Goal: Task Accomplishment & Management: Use online tool/utility

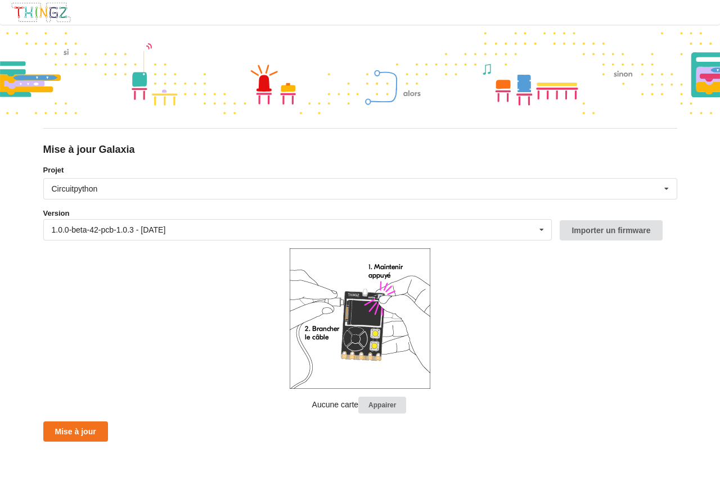
click at [31, 14] on img at bounding box center [41, 12] width 61 height 21
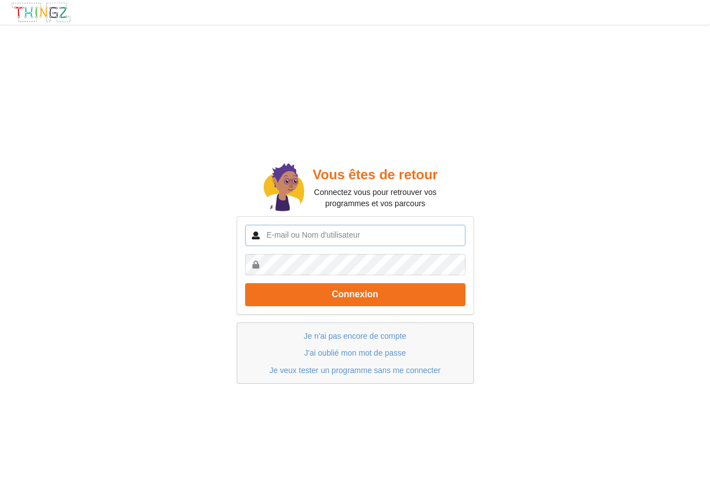
click at [276, 234] on input "text" at bounding box center [355, 235] width 220 height 21
type input "[EMAIL_ADDRESS][DOMAIN_NAME]"
drag, startPoint x: 371, startPoint y: 234, endPoint x: 247, endPoint y: 228, distance: 123.3
click at [249, 229] on input "[EMAIL_ADDRESS][DOMAIN_NAME]" at bounding box center [355, 235] width 220 height 21
type input "[PERSON_NAME].senhadji"
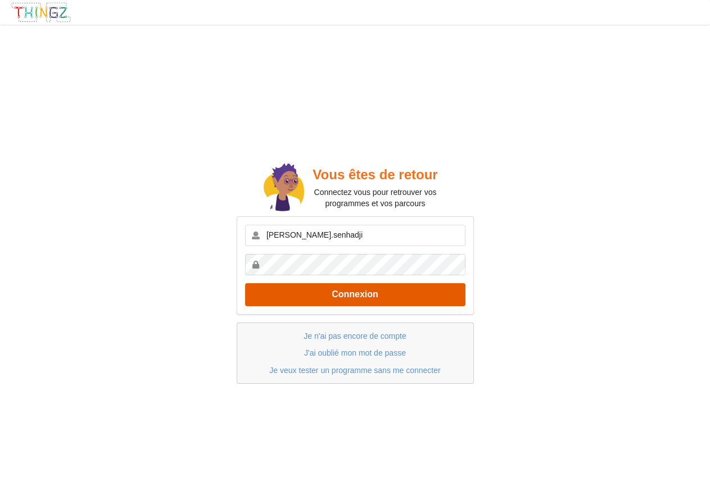
click at [363, 291] on button "Connexion" at bounding box center [355, 294] width 220 height 23
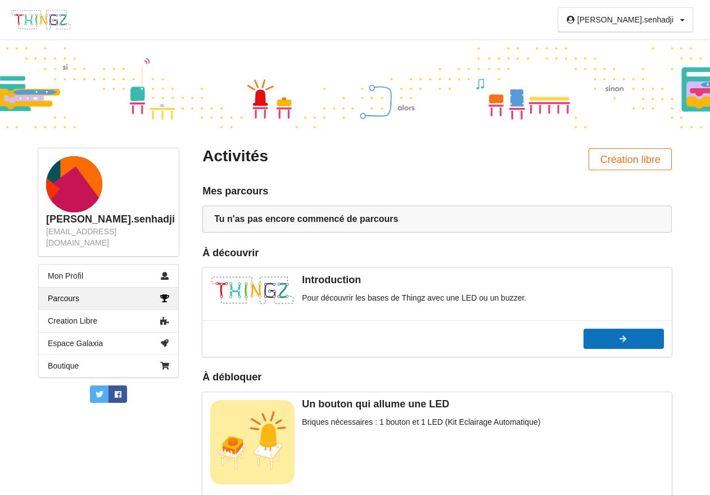
click at [603, 337] on div at bounding box center [624, 339] width 80 height 8
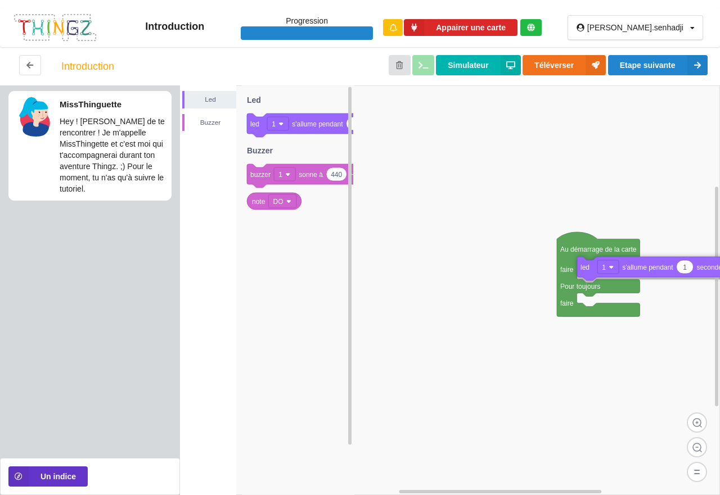
drag, startPoint x: 260, startPoint y: 124, endPoint x: 590, endPoint y: 267, distance: 359.9
click at [590, 267] on div "Led Buzzer Au démarrage de la carte faire Pour toujours faire 1 led 1 s'allume …" at bounding box center [450, 290] width 540 height 410
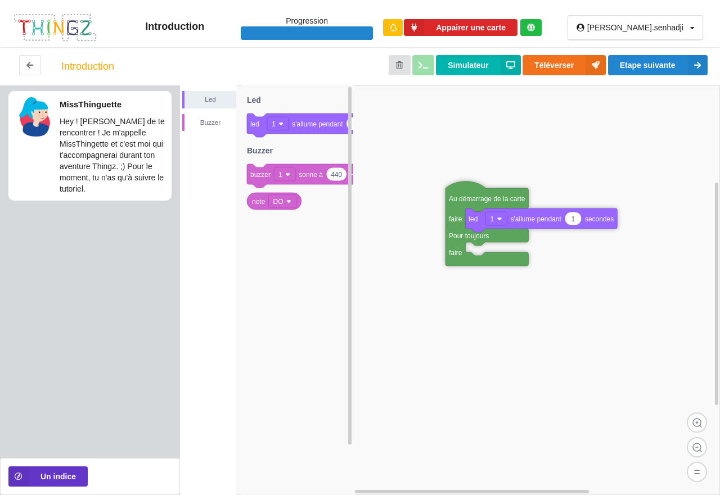
drag, startPoint x: 562, startPoint y: 251, endPoint x: 458, endPoint y: 200, distance: 116.2
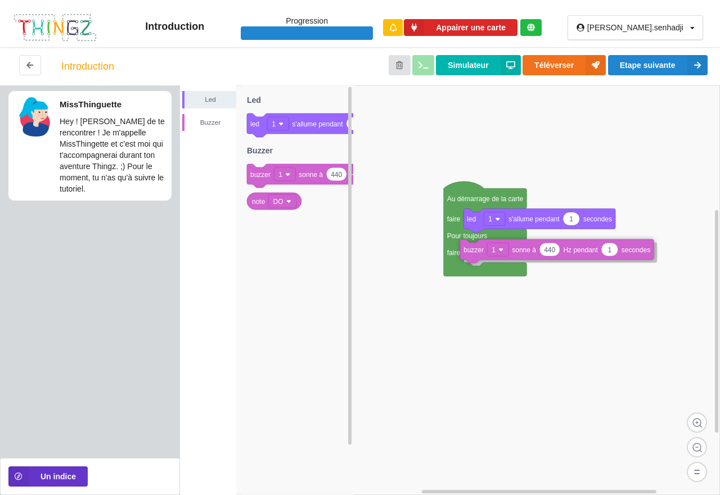
drag, startPoint x: 264, startPoint y: 173, endPoint x: 475, endPoint y: 249, distance: 224.6
click at [475, 249] on div "Led Buzzer Au démarrage de la carte faire Pour toujours faire 1 led 1 s'allume …" at bounding box center [450, 290] width 540 height 410
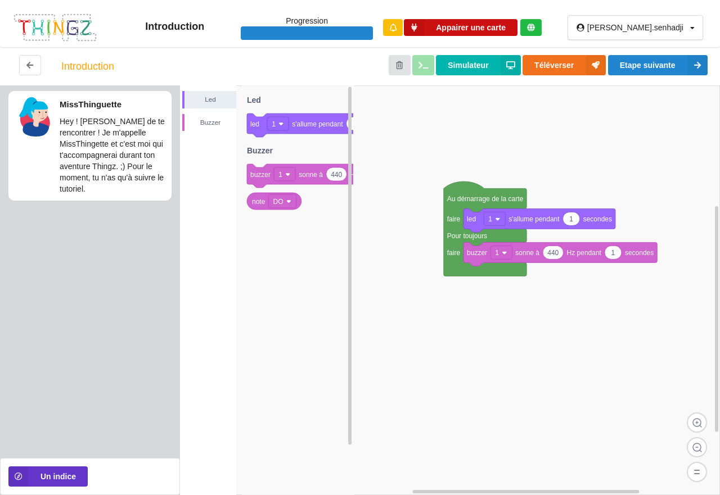
click at [517, 26] on button "Appairer une carte" at bounding box center [461, 27] width 114 height 17
click at [489, 29] on button "Appairer une carte" at bounding box center [461, 27] width 114 height 17
click at [500, 27] on button "Appairer une carte" at bounding box center [461, 27] width 114 height 17
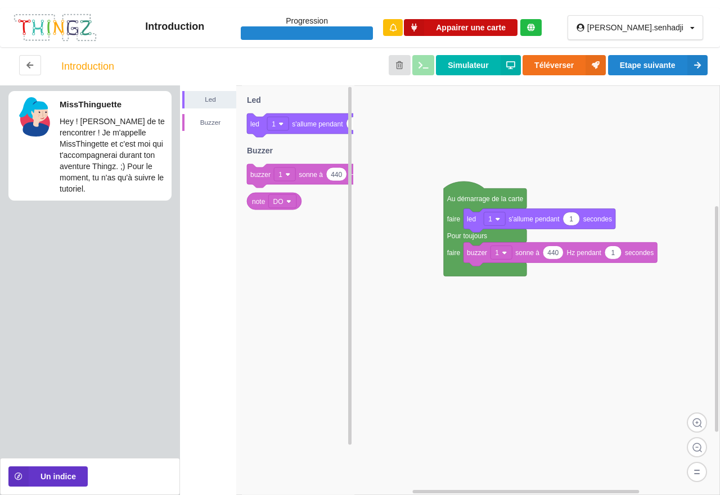
click at [466, 28] on button "Appairer une carte" at bounding box center [461, 27] width 114 height 17
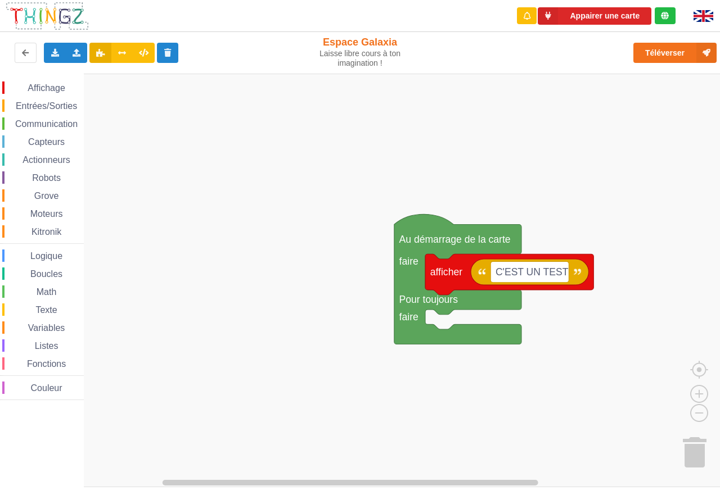
click at [26, 16] on img at bounding box center [47, 16] width 84 height 30
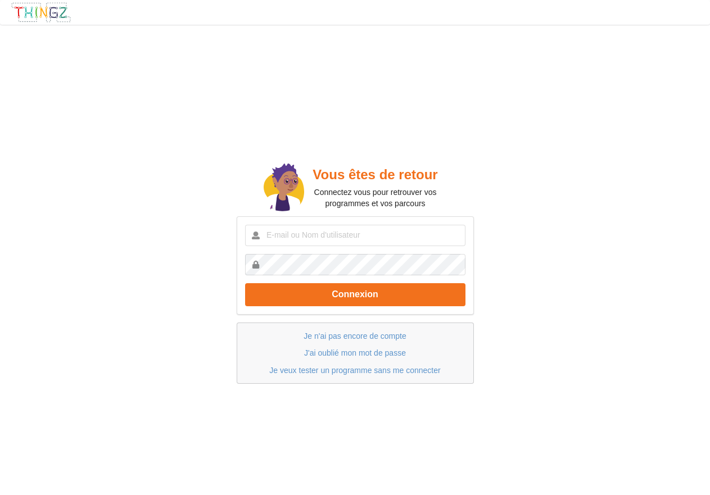
click at [58, 16] on img at bounding box center [41, 12] width 61 height 21
click at [30, 12] on img at bounding box center [41, 12] width 61 height 21
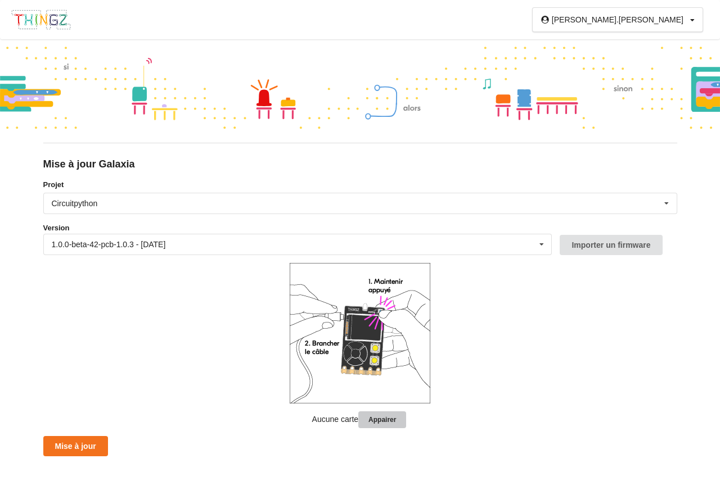
click at [385, 418] on button "Appairer" at bounding box center [382, 420] width 48 height 17
click at [694, 20] on div "ahmed.senhadji Profil Déconnexion" at bounding box center [617, 19] width 171 height 25
click at [689, 19] on div "ahmed.senhadji Profil Déconnexion" at bounding box center [623, 20] width 143 height 8
click at [687, 17] on div "ahmed.senhadji Profil Déconnexion" at bounding box center [623, 20] width 143 height 8
click at [665, 200] on icon at bounding box center [666, 203] width 17 height 21
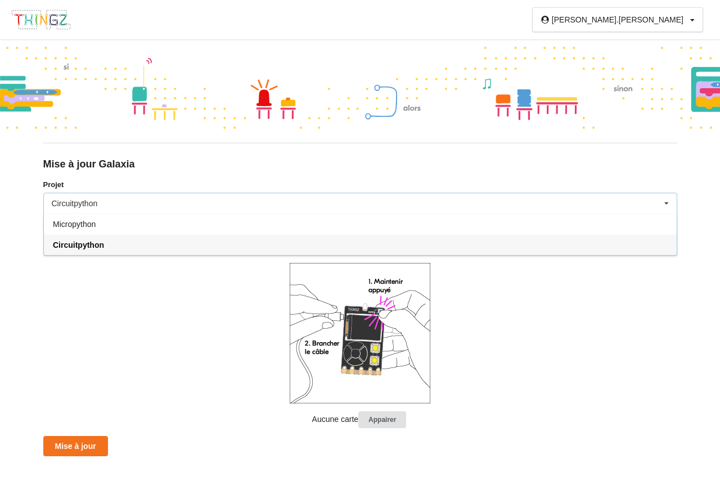
click at [114, 226] on div "Micropython" at bounding box center [360, 224] width 633 height 21
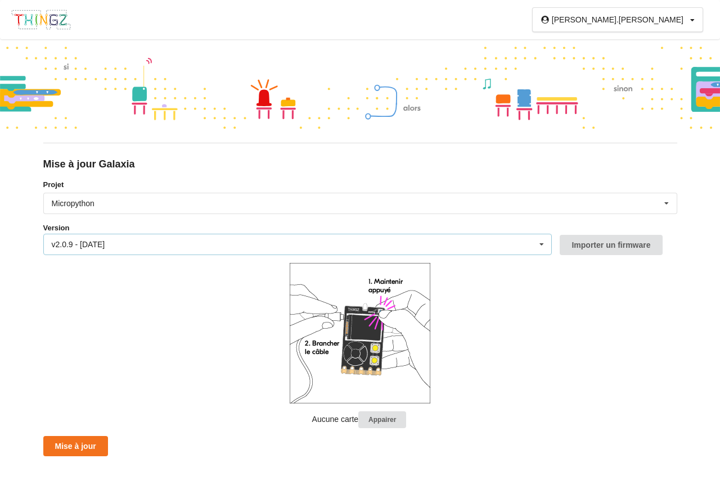
click at [539, 247] on icon at bounding box center [541, 244] width 17 height 21
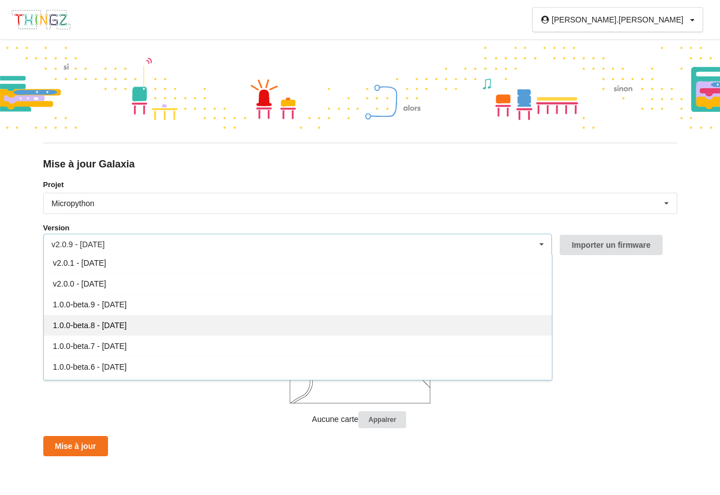
scroll to position [207, 0]
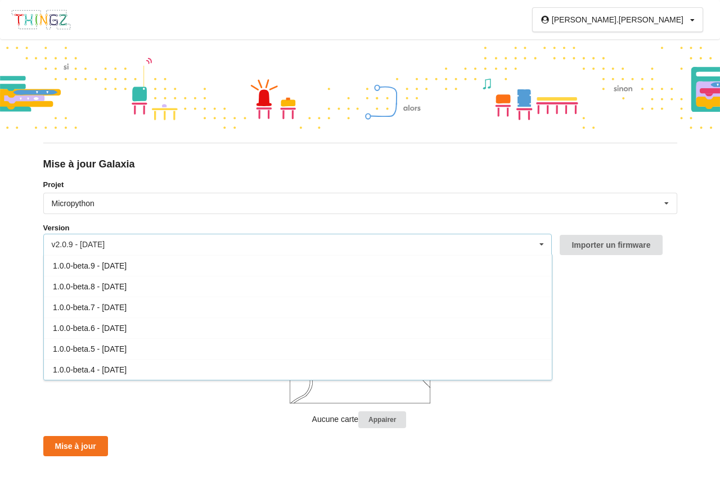
click at [127, 347] on span "1.0.0-beta.5 - 16/05/2023" at bounding box center [90, 349] width 74 height 9
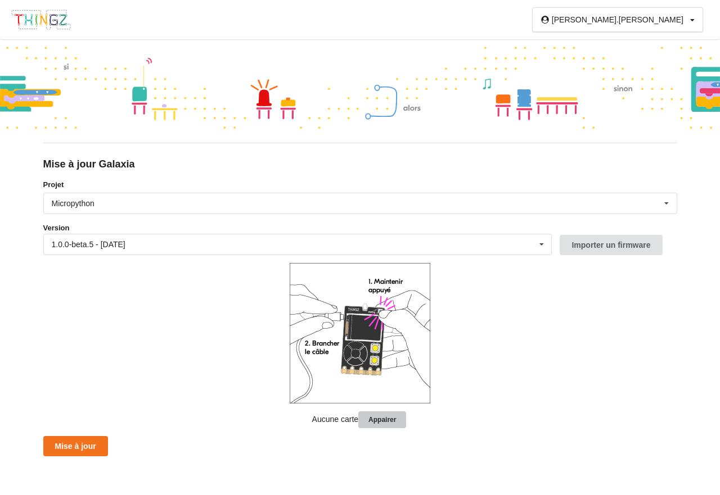
click at [379, 419] on button "Appairer" at bounding box center [382, 420] width 48 height 17
click at [78, 446] on button "Mise à jour" at bounding box center [75, 446] width 65 height 20
click at [382, 418] on button "Appairer" at bounding box center [382, 420] width 48 height 17
